Goal: Task Accomplishment & Management: Use online tool/utility

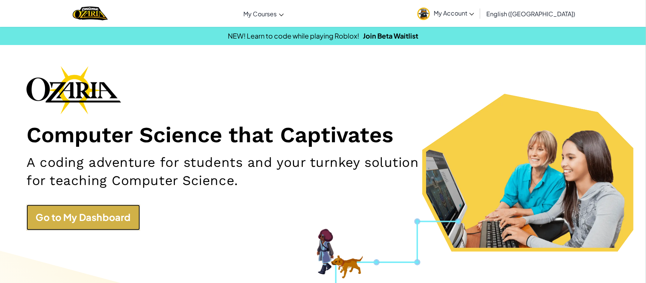
click at [107, 228] on link "Go to My Dashboard" at bounding box center [84, 217] width 114 height 25
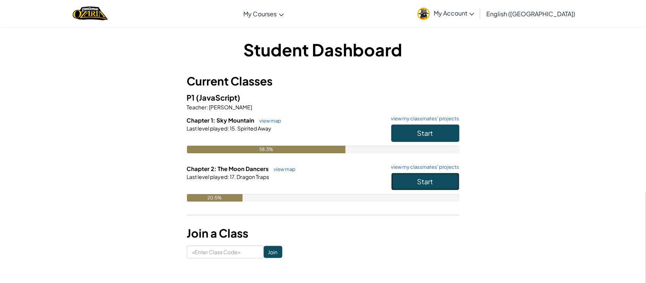
click at [407, 179] on button "Start" at bounding box center [426, 181] width 68 height 17
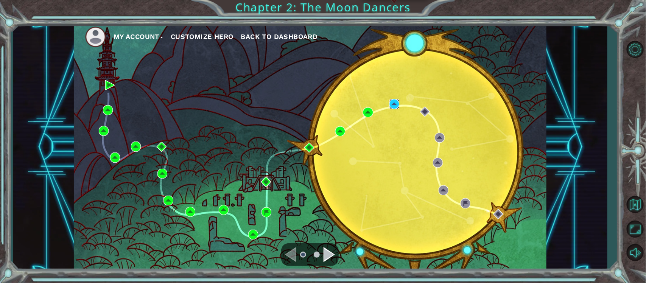
click at [390, 104] on img at bounding box center [395, 104] width 10 height 10
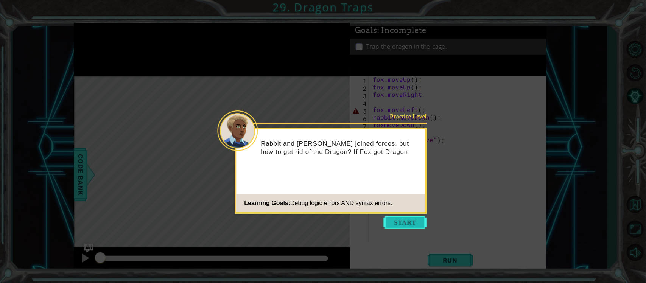
click at [395, 228] on button "Start" at bounding box center [405, 223] width 43 height 12
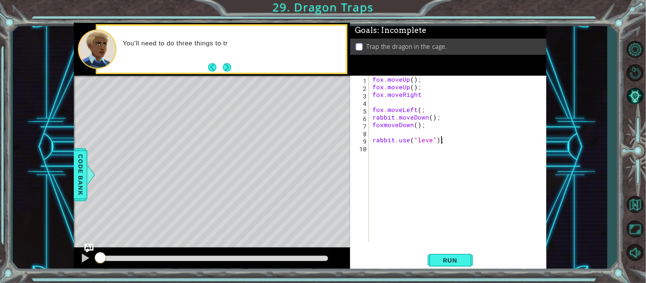
click at [373, 138] on div "fox . moveUp ( ) ; fox . moveUp ( ) ; fox . moveRight fox . moveLeft ( ; rabbit…" at bounding box center [460, 167] width 178 height 182
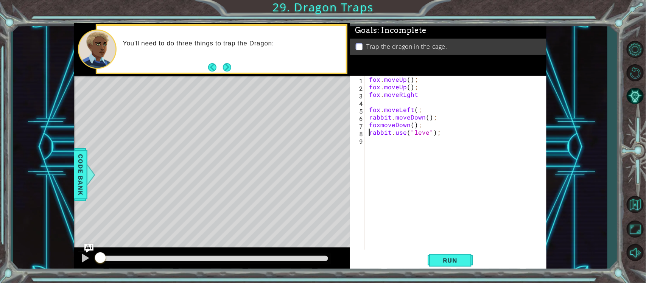
click at [368, 108] on div "fox . moveUp ( ) ; fox . moveUp ( ) ; fox . moveRight fox . moveLeft ( ; rabbit…" at bounding box center [458, 170] width 181 height 189
click at [435, 48] on p "Trap the dragon in the cage." at bounding box center [407, 46] width 81 height 8
type textarea "fox.moveUp();"
click at [425, 83] on div "fox . moveUp ( ) ; fox . moveUp ( ) ; fox . moveRight fox . moveLeft ( ; rabbit…" at bounding box center [458, 170] width 181 height 189
